Goal: Transaction & Acquisition: Obtain resource

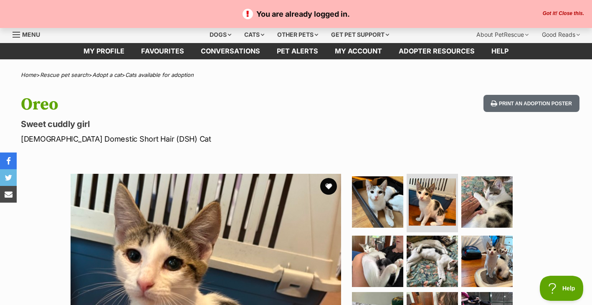
click at [15, 35] on span "Menu" at bounding box center [17, 34] width 8 height 1
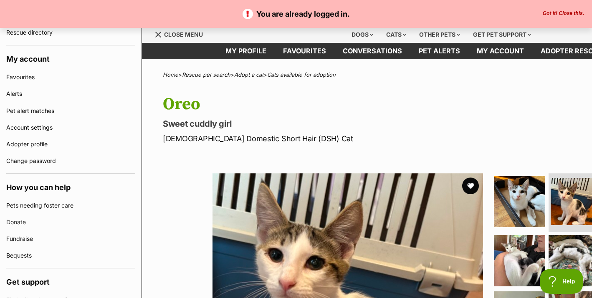
click at [554, 12] on button "Got it! Close this." at bounding box center [563, 13] width 46 height 7
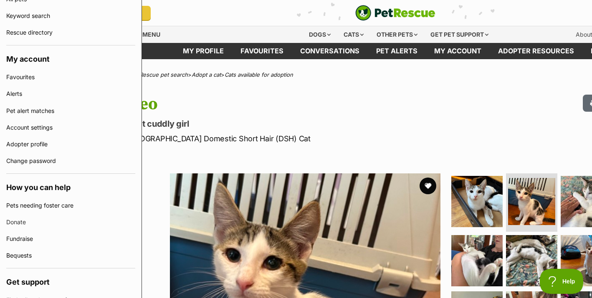
scroll to position [0, 142]
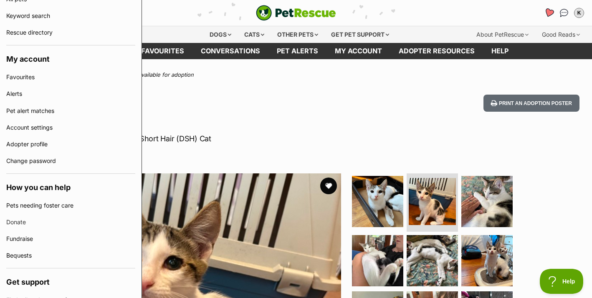
click at [550, 15] on icon "Favourites" at bounding box center [549, 13] width 10 height 10
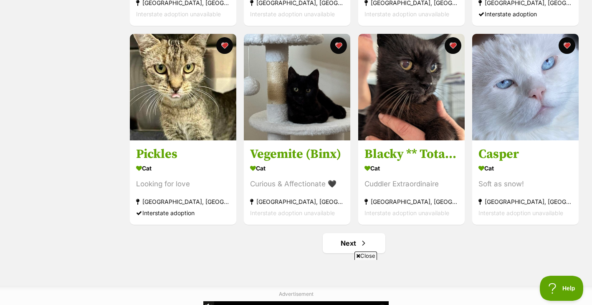
scroll to position [931, 0]
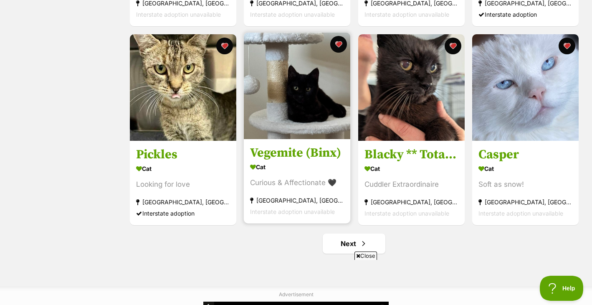
click at [314, 115] on img at bounding box center [297, 86] width 106 height 106
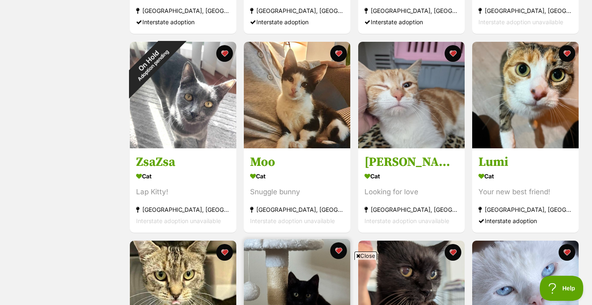
scroll to position [655, 0]
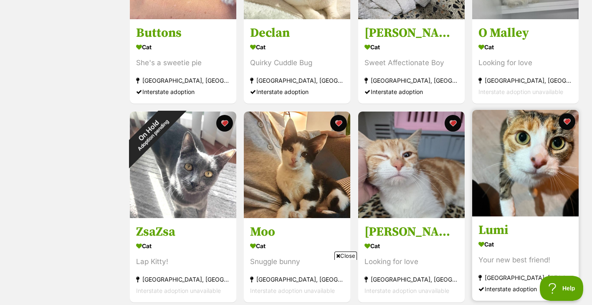
click at [545, 182] on img at bounding box center [525, 163] width 106 height 106
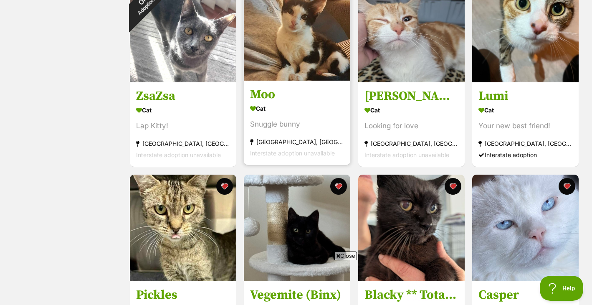
scroll to position [0, 0]
click at [311, 49] on img at bounding box center [297, 27] width 106 height 106
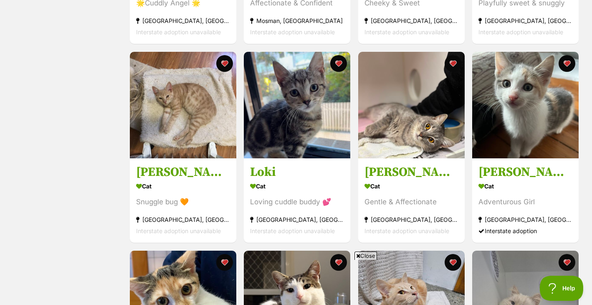
scroll to position [312, 0]
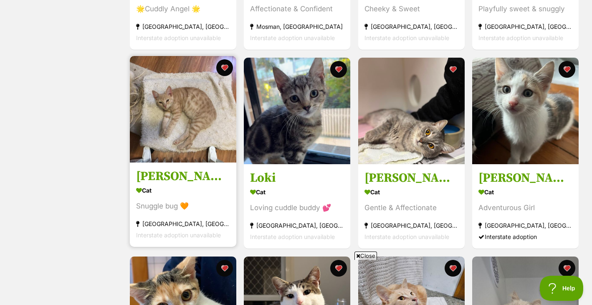
click at [174, 125] on img at bounding box center [183, 109] width 106 height 106
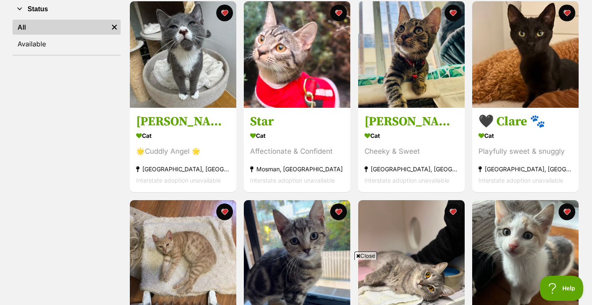
scroll to position [123, 0]
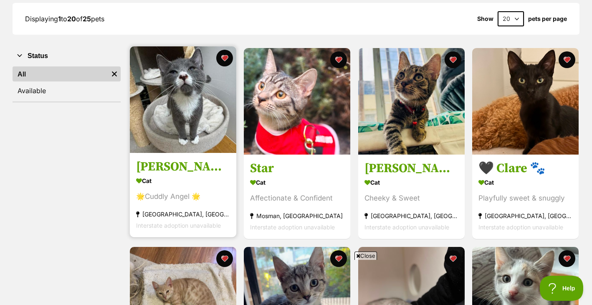
click at [158, 116] on img at bounding box center [183, 99] width 106 height 106
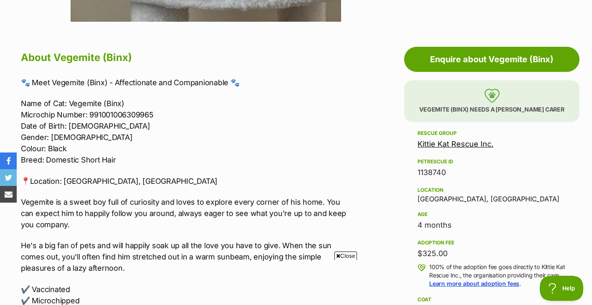
scroll to position [425, 0]
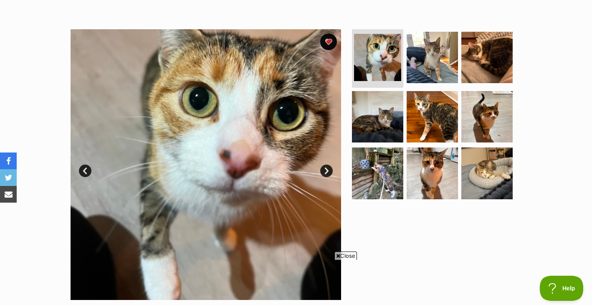
scroll to position [78, 0]
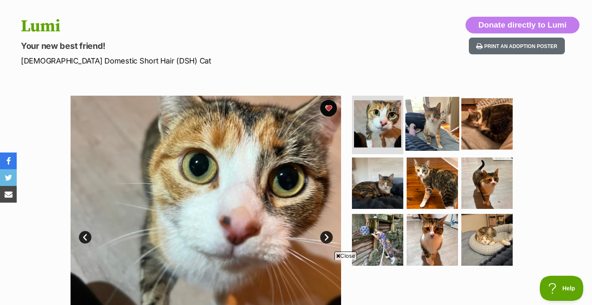
click at [449, 133] on img at bounding box center [432, 124] width 54 height 54
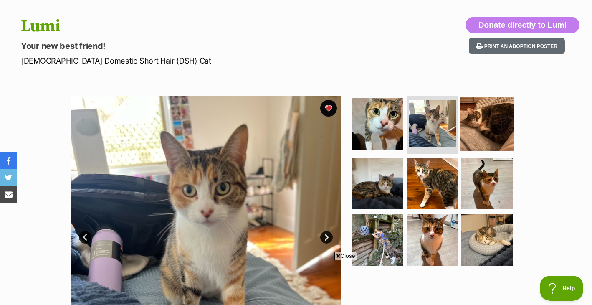
click at [480, 133] on img at bounding box center [487, 124] width 54 height 54
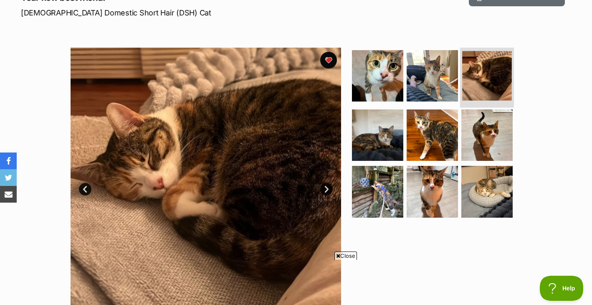
scroll to position [128, 0]
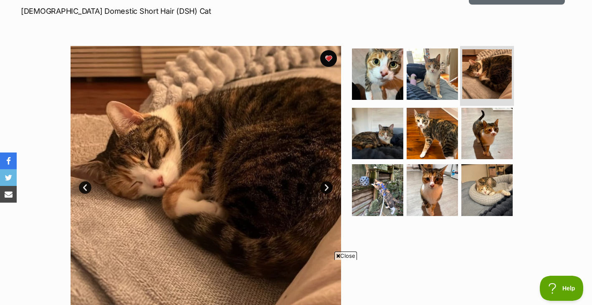
click at [480, 133] on img at bounding box center [486, 133] width 51 height 51
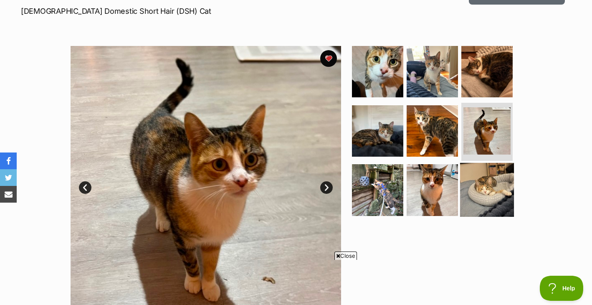
click at [479, 180] on img at bounding box center [487, 190] width 54 height 54
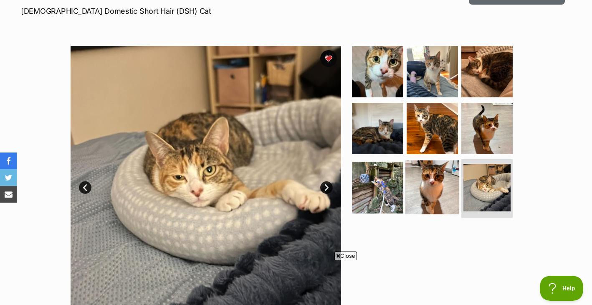
click at [437, 180] on img at bounding box center [432, 187] width 54 height 54
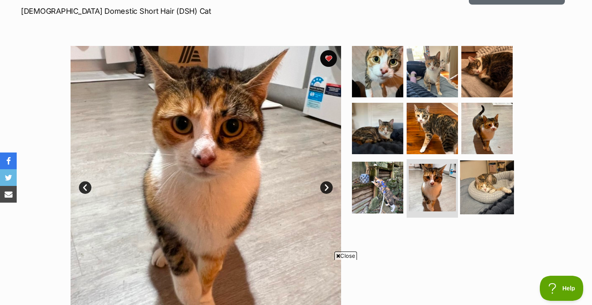
click at [480, 183] on img at bounding box center [487, 187] width 54 height 54
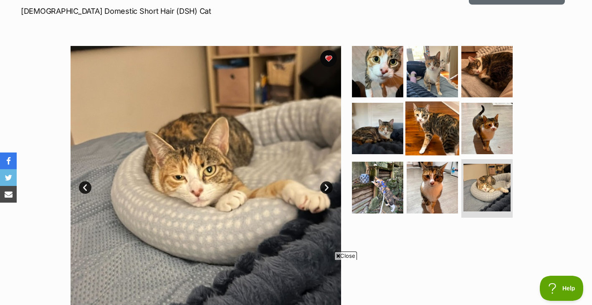
click at [448, 151] on img at bounding box center [432, 128] width 54 height 54
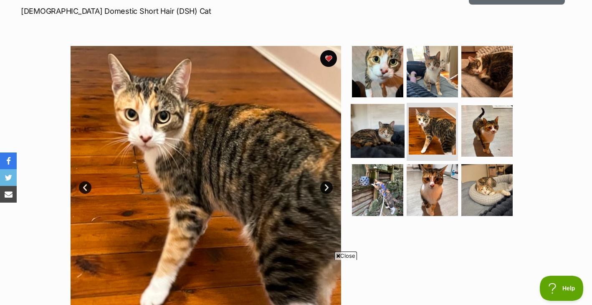
click at [401, 145] on img at bounding box center [378, 131] width 54 height 54
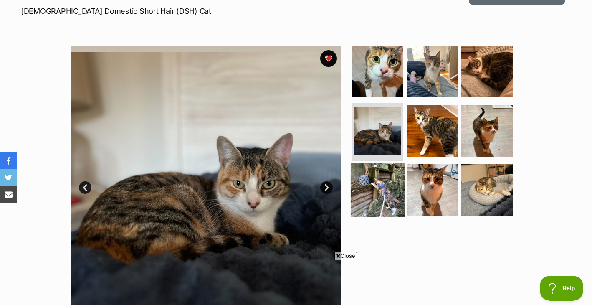
scroll to position [0, 0]
click at [389, 188] on img at bounding box center [378, 190] width 54 height 54
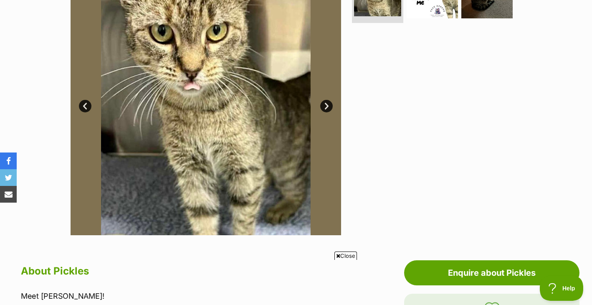
scroll to position [154, 0]
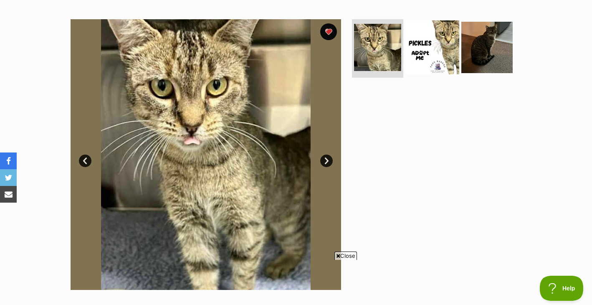
click at [437, 60] on img at bounding box center [432, 47] width 54 height 54
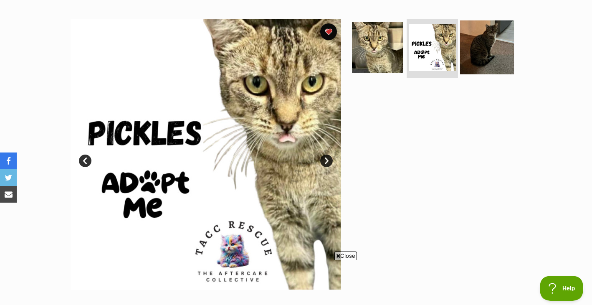
click at [466, 60] on img at bounding box center [487, 47] width 54 height 54
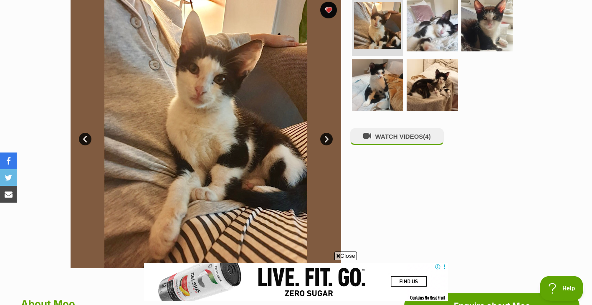
scroll to position [176, 0]
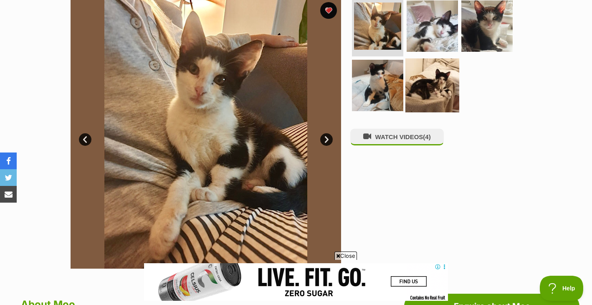
click at [422, 90] on img at bounding box center [432, 85] width 54 height 54
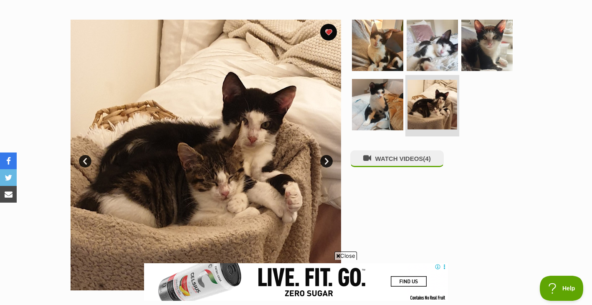
scroll to position [133, 0]
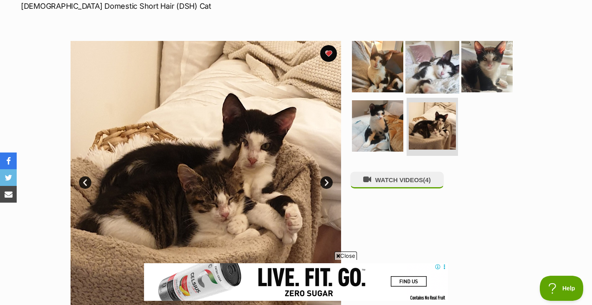
click at [425, 76] on img at bounding box center [432, 67] width 54 height 54
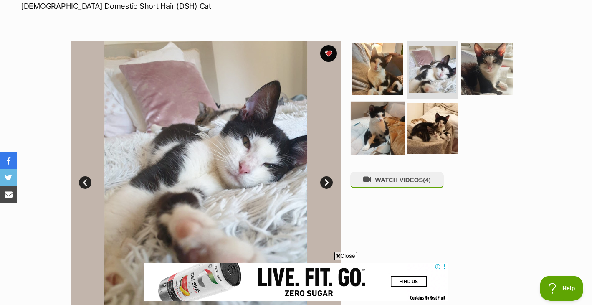
click at [383, 110] on img at bounding box center [378, 128] width 54 height 54
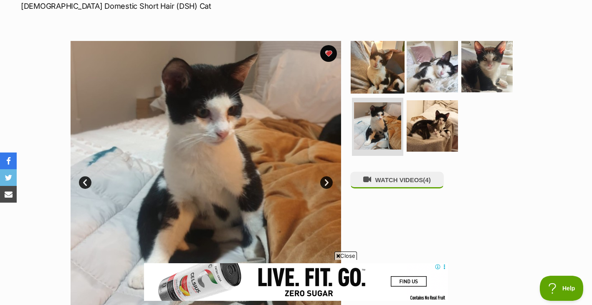
click at [387, 78] on img at bounding box center [378, 67] width 54 height 54
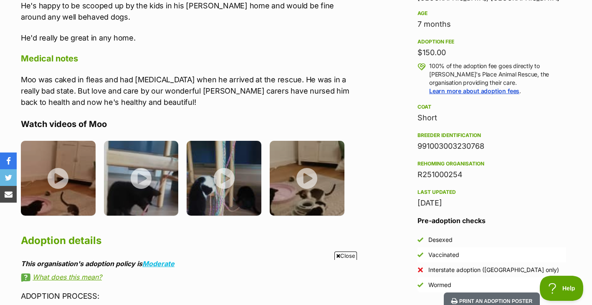
scroll to position [0, 0]
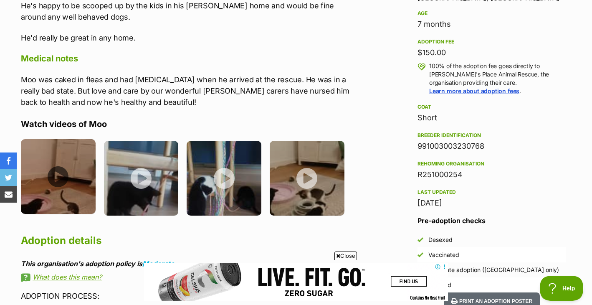
click at [53, 176] on img at bounding box center [58, 176] width 75 height 75
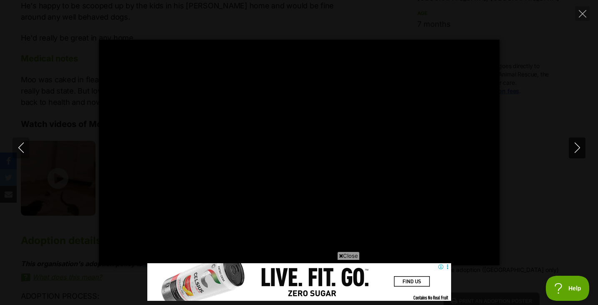
click at [570, 145] on button "Next" at bounding box center [577, 147] width 17 height 21
type input "9.23"
click at [583, 18] on button "Close" at bounding box center [582, 13] width 15 height 15
type input "16.34"
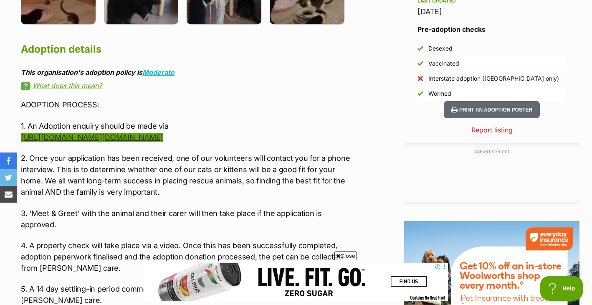
click at [163, 139] on link "https://form.jotform.com/shellys.place.rescue/adoption-enquiry" at bounding box center [92, 137] width 142 height 9
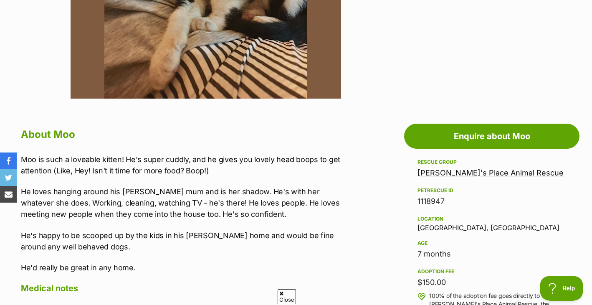
click at [65, 133] on h2 "About Moo" at bounding box center [187, 134] width 332 height 18
copy h2 "Moo"
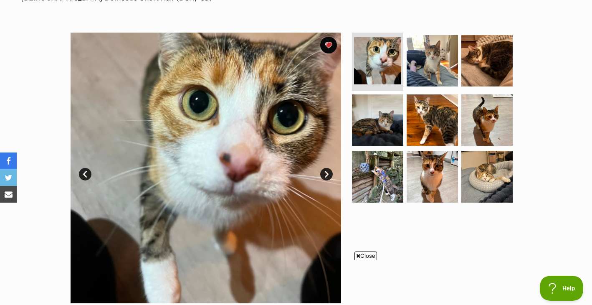
scroll to position [177, 0]
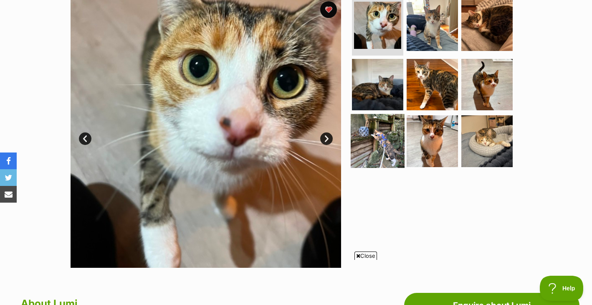
click at [379, 128] on img at bounding box center [378, 141] width 54 height 54
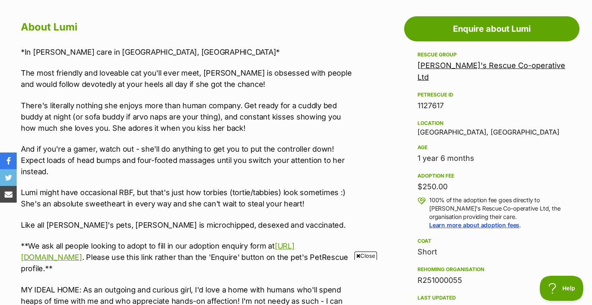
scroll to position [454, 0]
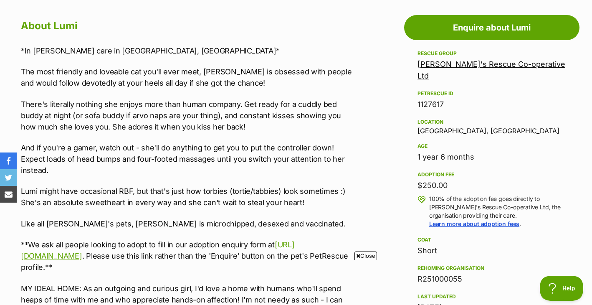
click at [126, 189] on p "Lumi might have occasional RBF, but that's just how torbies (tortie/tabbies) lo…" at bounding box center [187, 196] width 332 height 23
copy p "RBF"
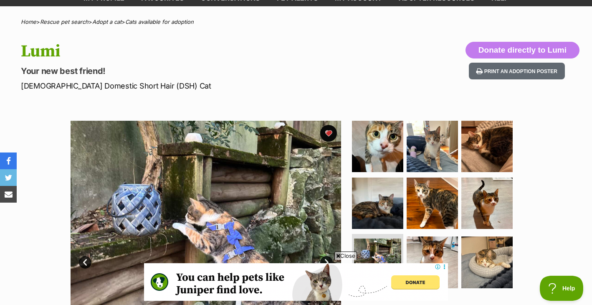
scroll to position [43, 0]
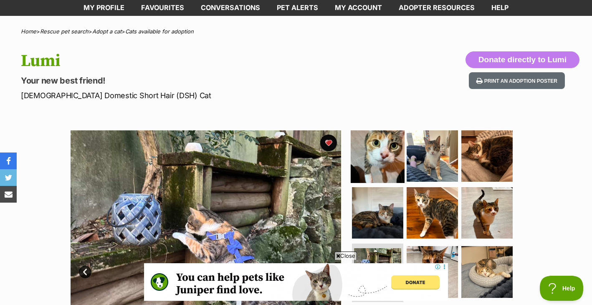
click at [374, 151] on img at bounding box center [378, 156] width 54 height 54
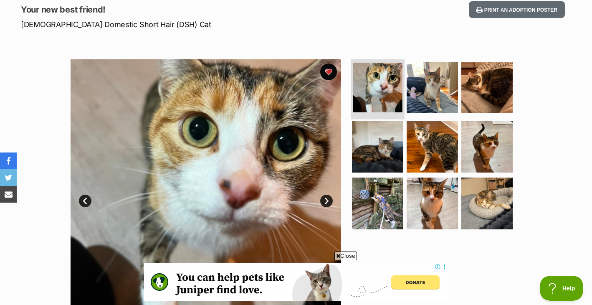
scroll to position [116, 0]
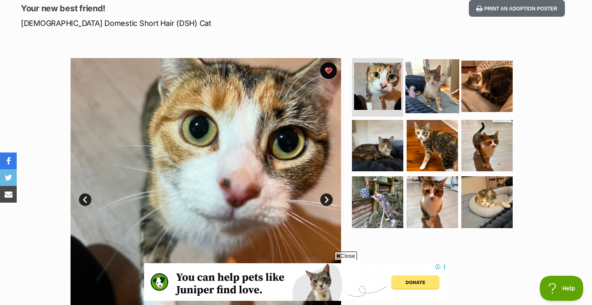
click at [434, 94] on img at bounding box center [432, 86] width 54 height 54
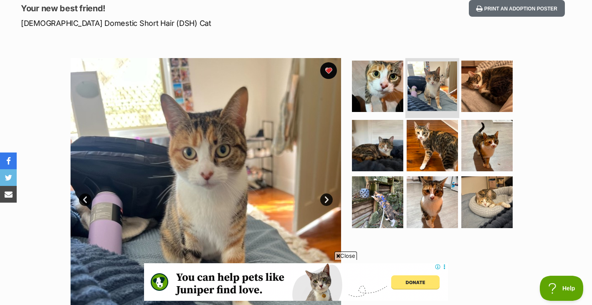
scroll to position [147, 0]
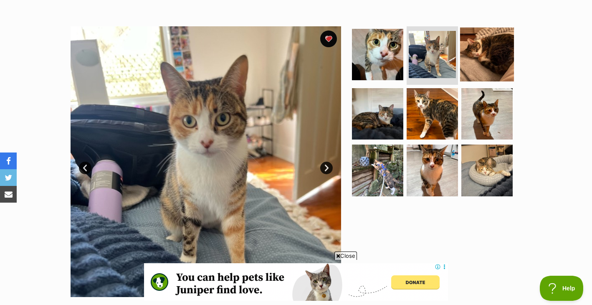
click at [480, 58] on img at bounding box center [487, 55] width 54 height 54
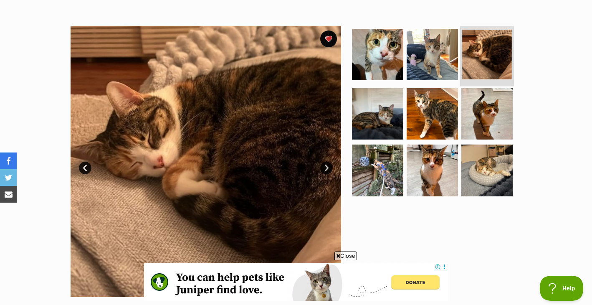
click at [487, 84] on li at bounding box center [487, 55] width 54 height 61
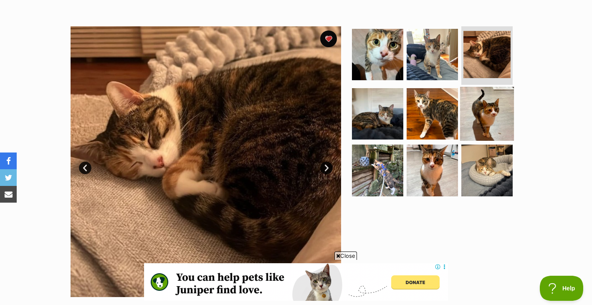
click at [489, 106] on img at bounding box center [487, 113] width 54 height 54
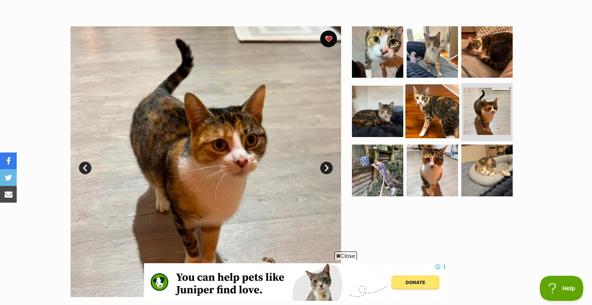
click at [435, 107] on img at bounding box center [432, 111] width 54 height 54
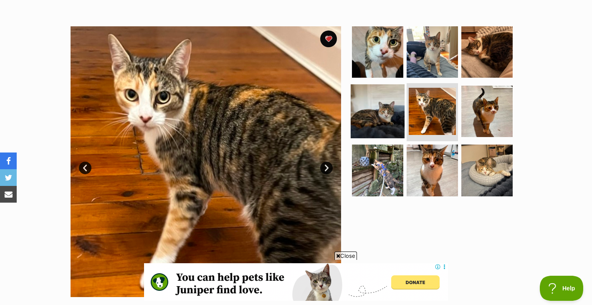
click at [369, 114] on img at bounding box center [378, 111] width 54 height 54
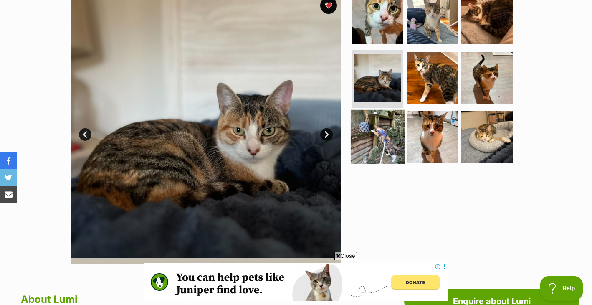
scroll to position [182, 0]
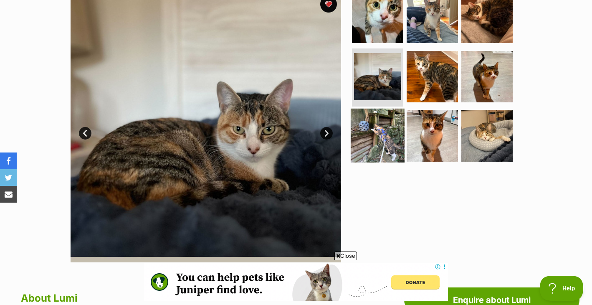
click at [372, 125] on img at bounding box center [378, 136] width 54 height 54
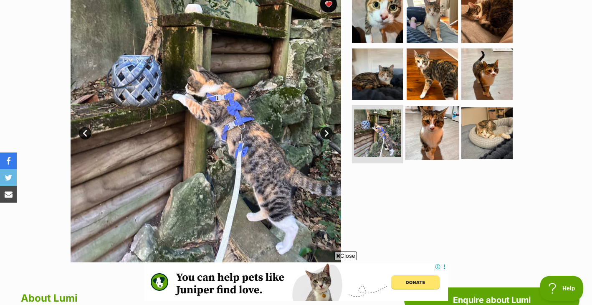
click at [432, 127] on img at bounding box center [432, 133] width 54 height 54
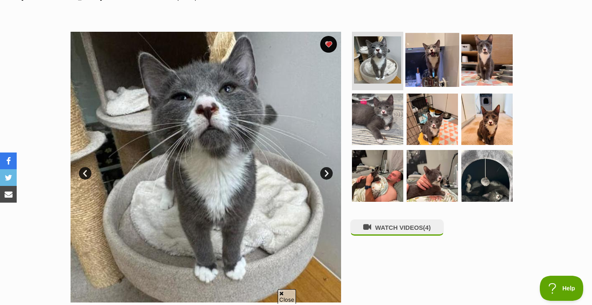
click at [426, 69] on img at bounding box center [432, 60] width 54 height 54
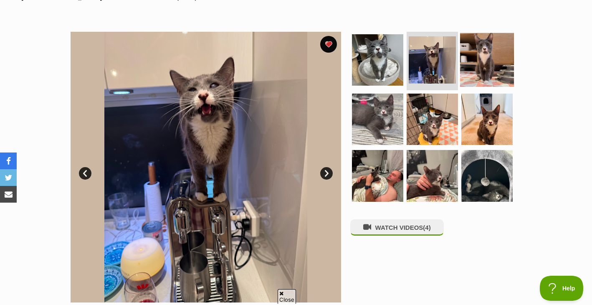
click at [463, 71] on img at bounding box center [487, 60] width 54 height 54
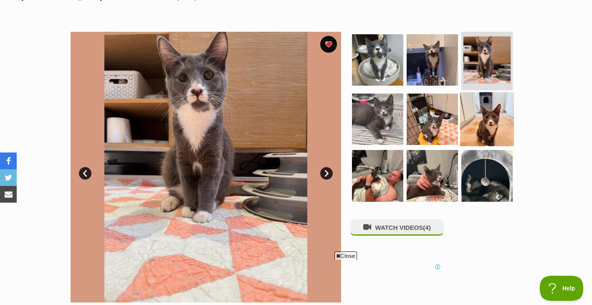
click at [465, 119] on img at bounding box center [487, 119] width 54 height 54
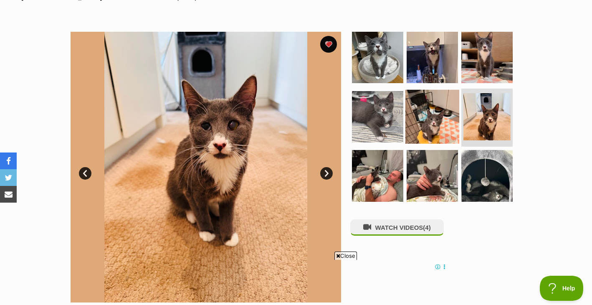
click at [418, 122] on img at bounding box center [432, 116] width 54 height 54
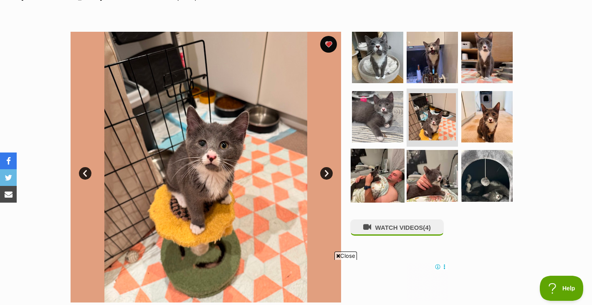
click at [380, 185] on img at bounding box center [378, 176] width 54 height 54
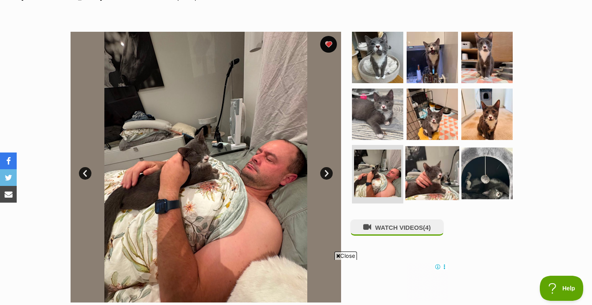
click at [422, 184] on img at bounding box center [432, 173] width 54 height 54
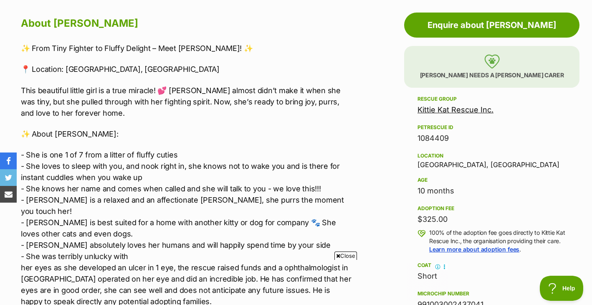
scroll to position [460, 0]
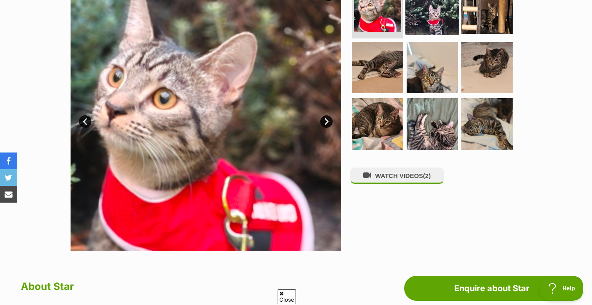
click at [423, 20] on img at bounding box center [432, 8] width 54 height 54
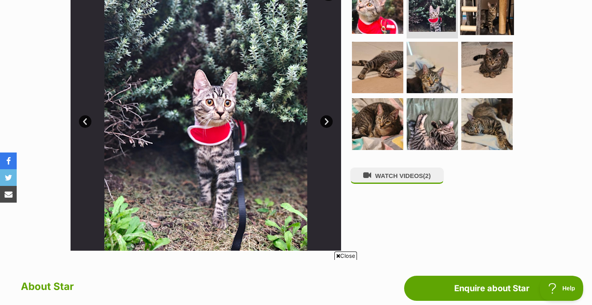
click at [460, 28] on img at bounding box center [487, 8] width 54 height 54
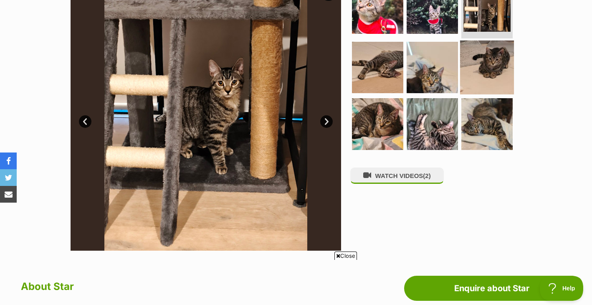
click at [471, 73] on img at bounding box center [487, 67] width 54 height 54
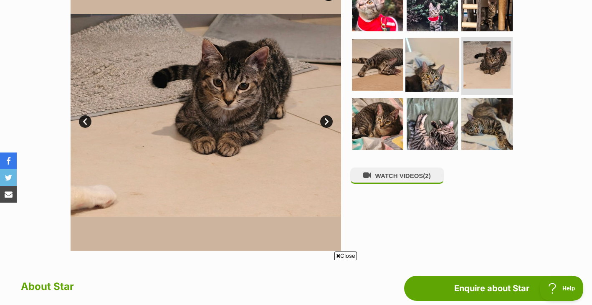
click at [438, 78] on img at bounding box center [432, 65] width 54 height 54
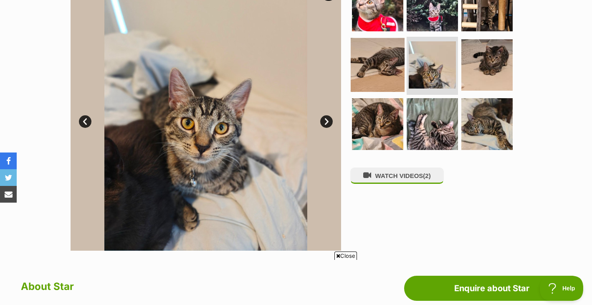
click at [369, 86] on img at bounding box center [378, 65] width 54 height 54
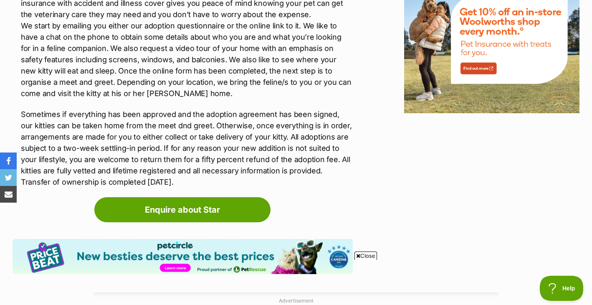
scroll to position [1175, 0]
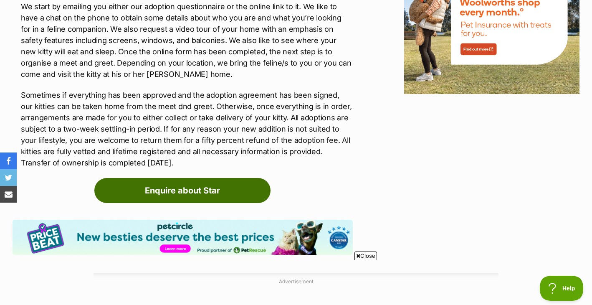
click at [141, 192] on link "Enquire about Star" at bounding box center [182, 190] width 176 height 25
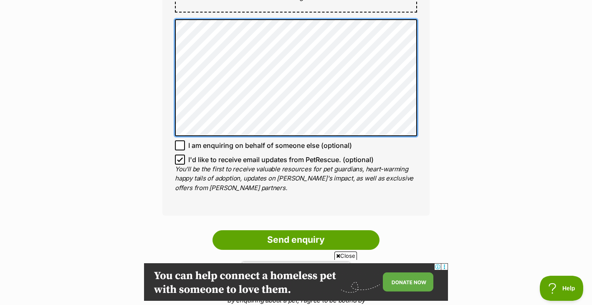
scroll to position [585, 0]
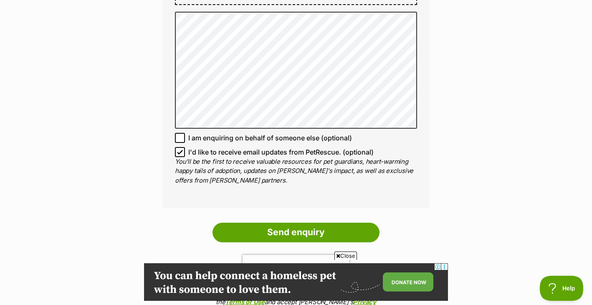
click at [180, 151] on icon at bounding box center [180, 152] width 6 height 6
click at [180, 151] on input "I'd like to receive email updates from PetRescue. (optional)" at bounding box center [180, 152] width 10 height 10
checkbox input "false"
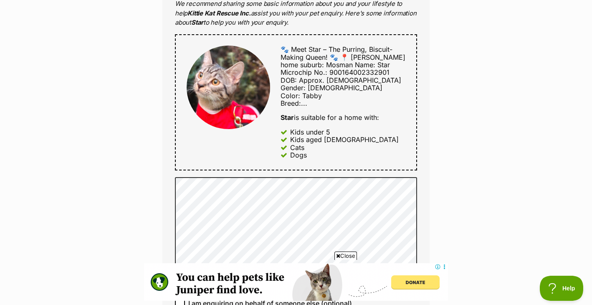
scroll to position [576, 0]
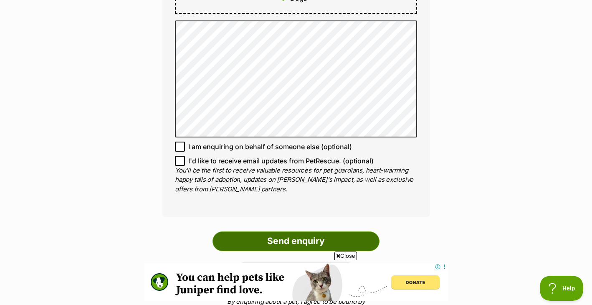
click at [302, 242] on input "Send enquiry" at bounding box center [295, 240] width 167 height 19
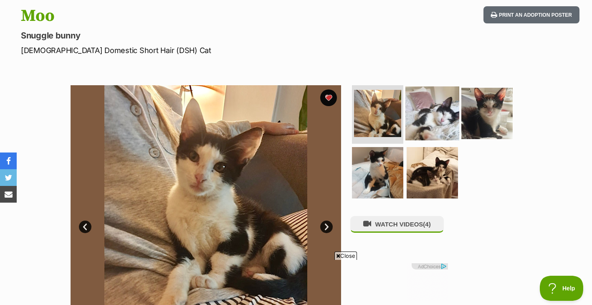
click at [427, 113] on img at bounding box center [432, 113] width 54 height 54
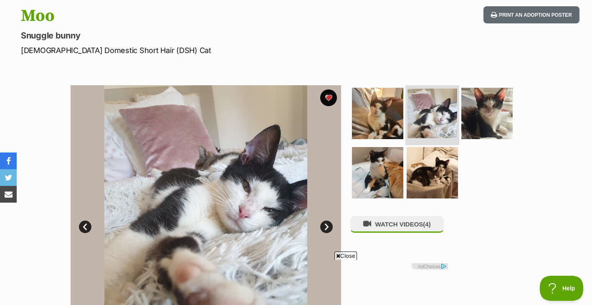
scroll to position [92, 0]
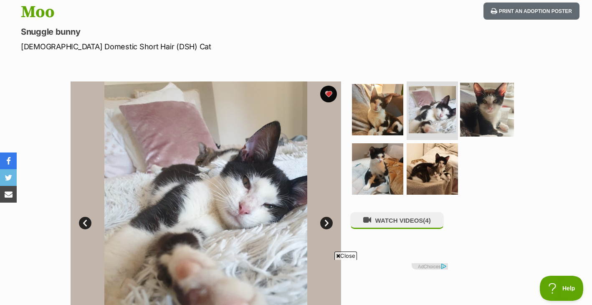
click at [496, 100] on img at bounding box center [487, 110] width 54 height 54
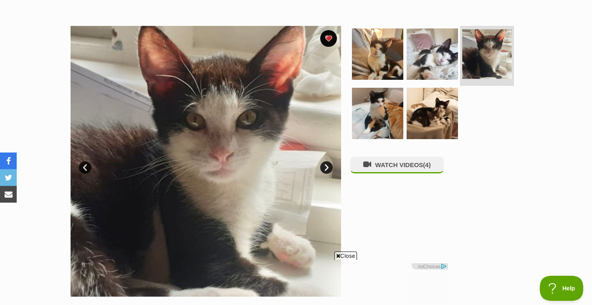
scroll to position [100, 0]
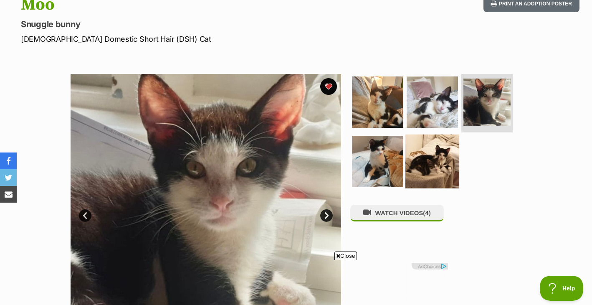
click at [431, 150] on img at bounding box center [432, 161] width 54 height 54
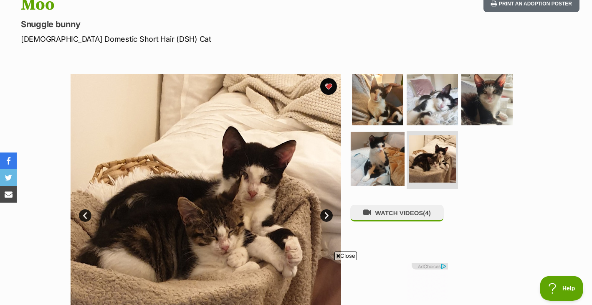
click at [381, 157] on img at bounding box center [378, 158] width 54 height 54
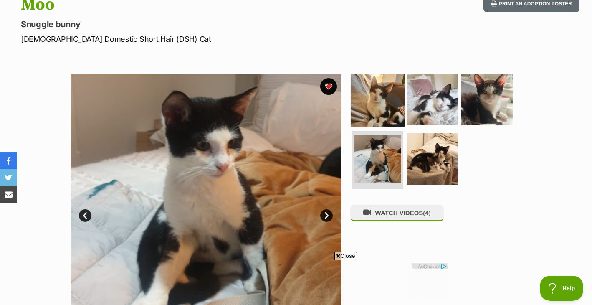
click at [385, 104] on img at bounding box center [378, 100] width 54 height 54
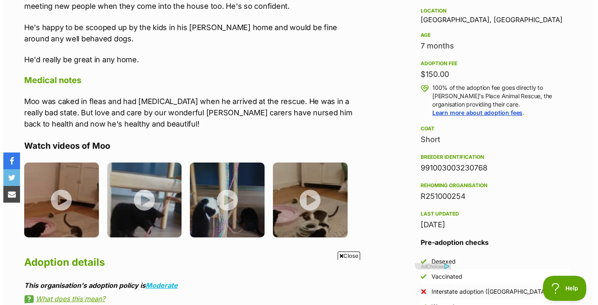
scroll to position [593, 0]
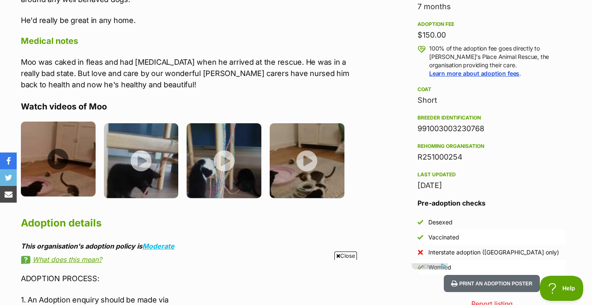
click at [66, 146] on img at bounding box center [58, 158] width 75 height 75
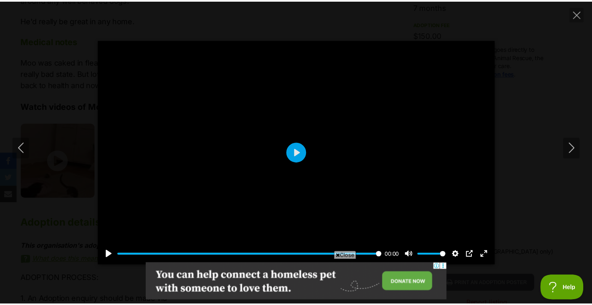
scroll to position [0, 0]
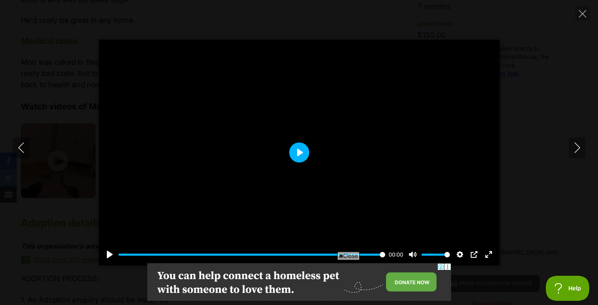
click at [301, 150] on button "Play" at bounding box center [299, 152] width 20 height 20
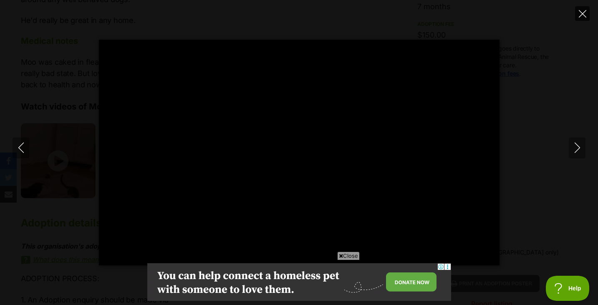
click at [585, 15] on icon "Close" at bounding box center [583, 14] width 8 height 8
type input "5.7"
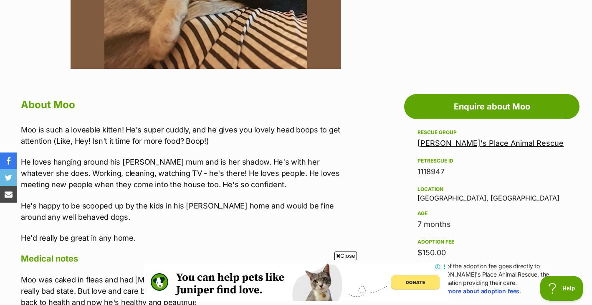
scroll to position [120, 0]
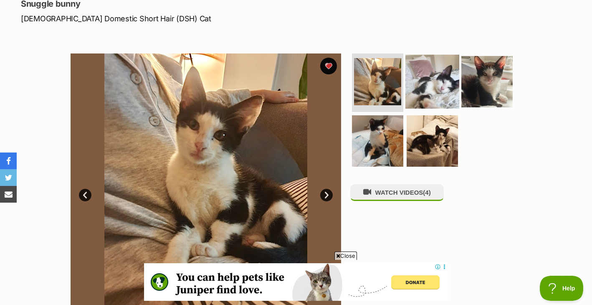
click at [425, 79] on img at bounding box center [432, 82] width 54 height 54
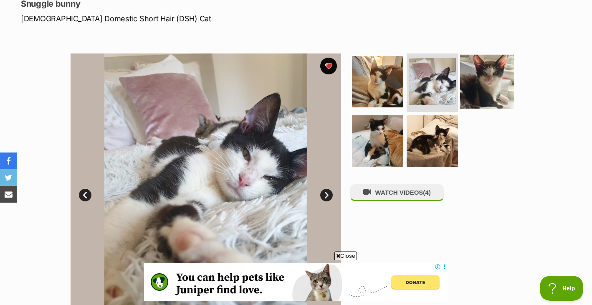
click at [478, 81] on img at bounding box center [487, 82] width 54 height 54
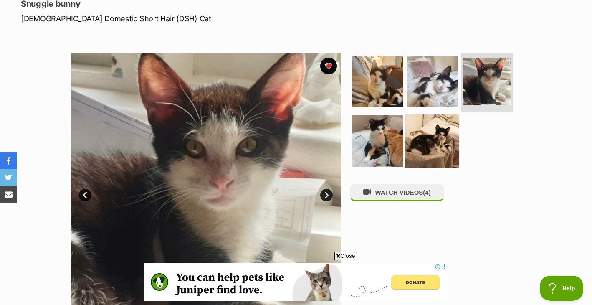
click at [434, 119] on img at bounding box center [432, 141] width 54 height 54
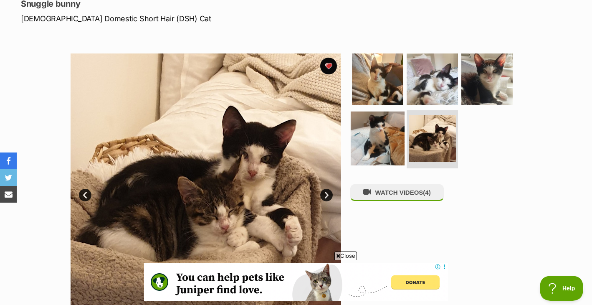
click at [384, 129] on img at bounding box center [378, 138] width 54 height 54
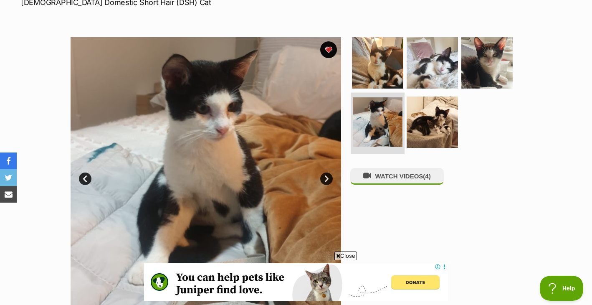
scroll to position [0, 0]
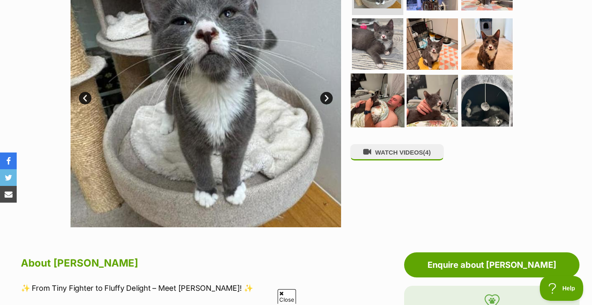
click at [372, 102] on img at bounding box center [378, 100] width 54 height 54
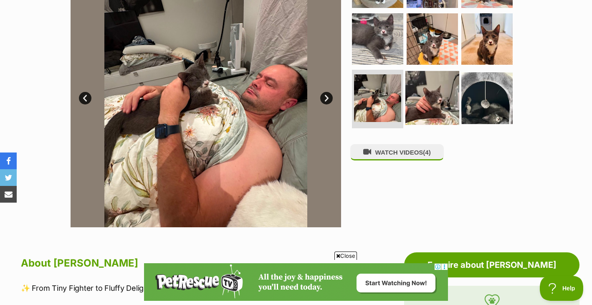
click at [445, 99] on img at bounding box center [432, 98] width 54 height 54
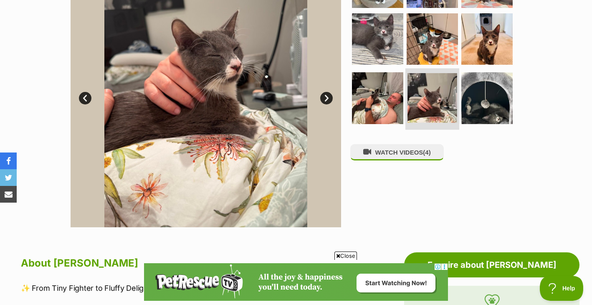
scroll to position [195, 0]
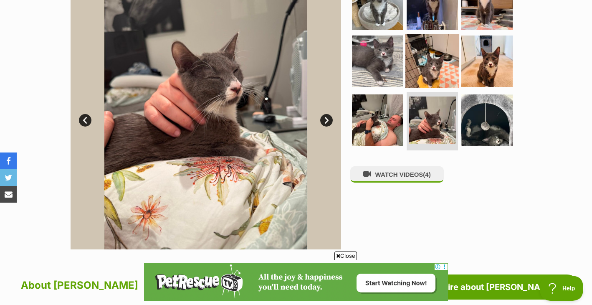
click at [441, 76] on img at bounding box center [432, 61] width 54 height 54
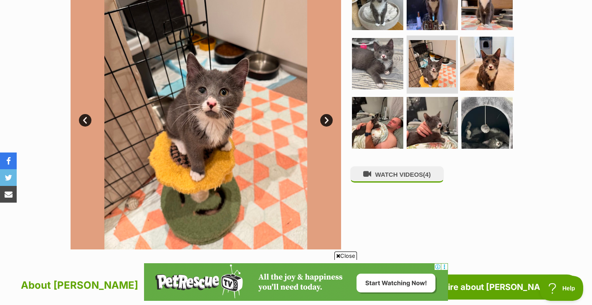
click at [497, 73] on img at bounding box center [487, 63] width 54 height 54
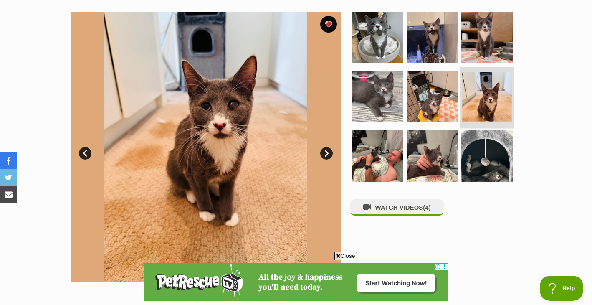
scroll to position [155, 0]
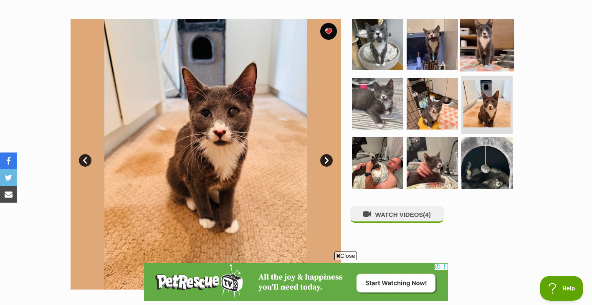
click at [496, 67] on img at bounding box center [487, 45] width 54 height 54
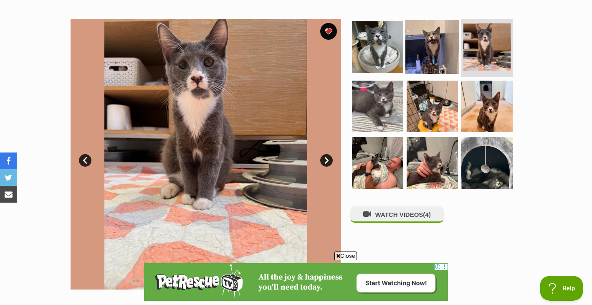
click at [435, 61] on img at bounding box center [432, 47] width 54 height 54
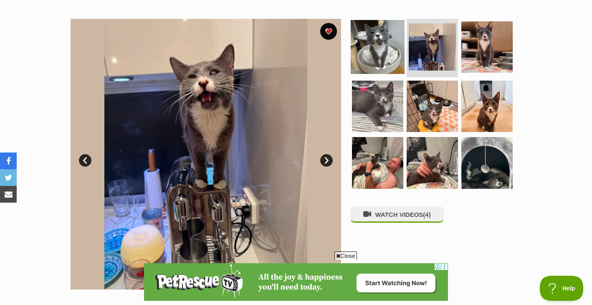
click at [385, 61] on img at bounding box center [378, 47] width 54 height 54
